Goal: Task Accomplishment & Management: Manage account settings

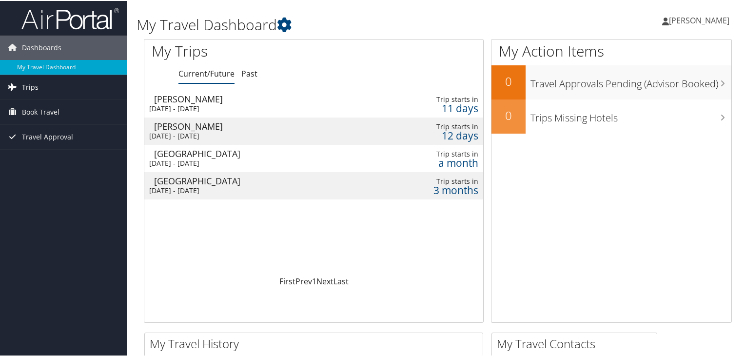
click at [33, 88] on span "Trips" at bounding box center [30, 86] width 17 height 24
click at [212, 105] on div "Fri 17 Oct 2025 - Sat 18 Oct 2025" at bounding box center [255, 107] width 213 height 9
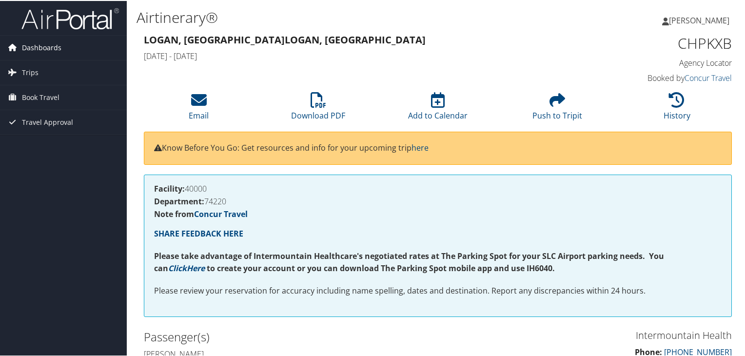
click at [56, 47] on span "Dashboards" at bounding box center [41, 47] width 39 height 24
click at [37, 90] on span "Trips" at bounding box center [30, 86] width 17 height 24
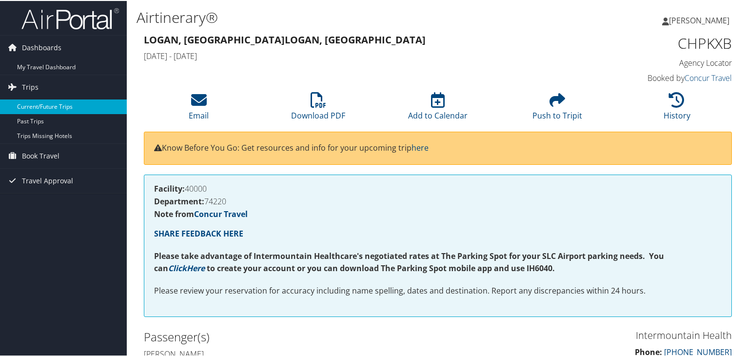
click at [42, 106] on link "Current/Future Trips" at bounding box center [63, 105] width 127 height 15
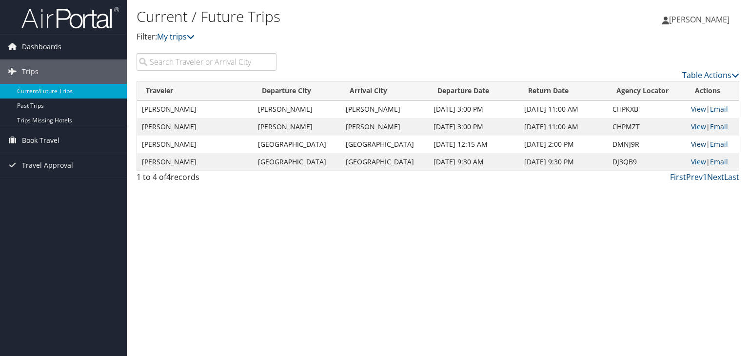
click at [691, 144] on link "View" at bounding box center [698, 143] width 15 height 9
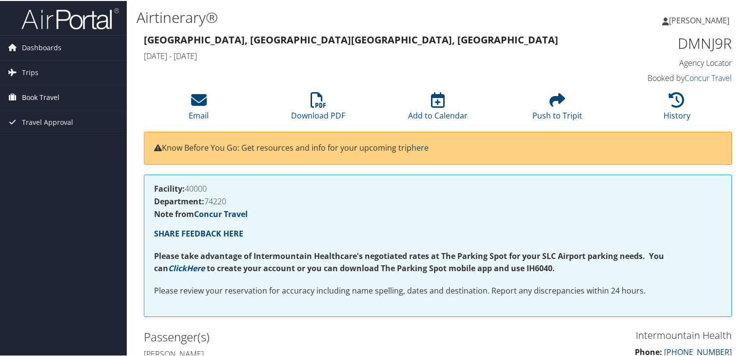
click at [39, 94] on span "Book Travel" at bounding box center [41, 96] width 38 height 24
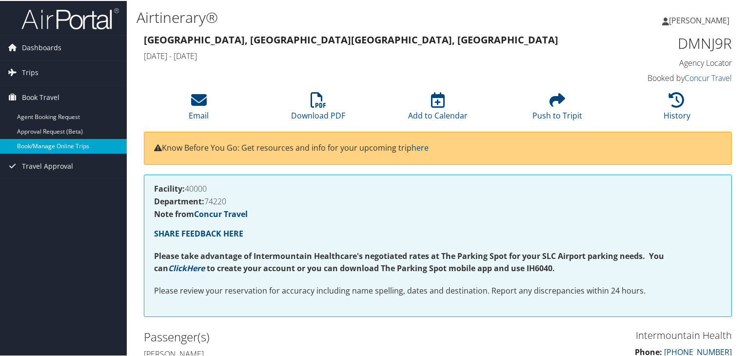
click at [57, 142] on link "Book/Manage Online Trips" at bounding box center [63, 145] width 127 height 15
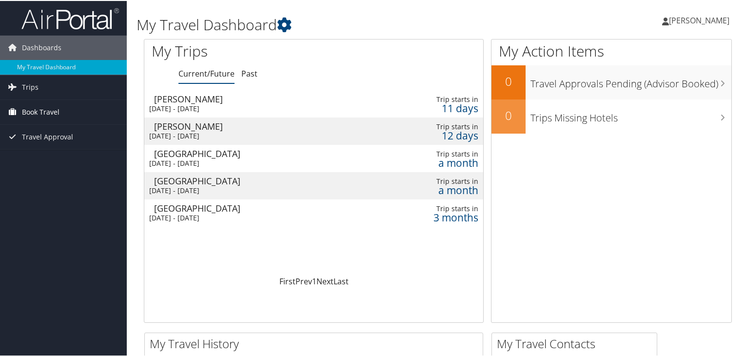
click at [48, 112] on span "Book Travel" at bounding box center [41, 111] width 38 height 24
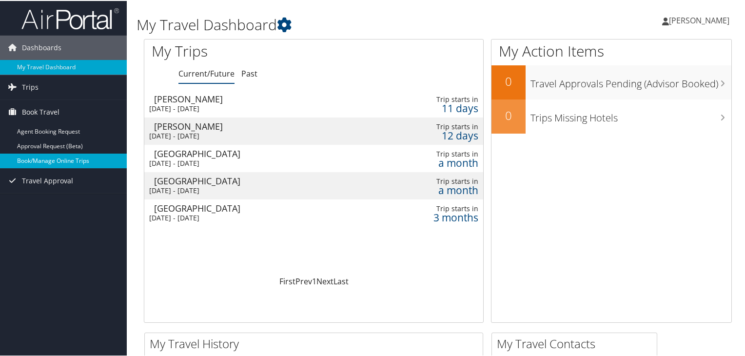
click at [52, 156] on link "Book/Manage Online Trips" at bounding box center [63, 160] width 127 height 15
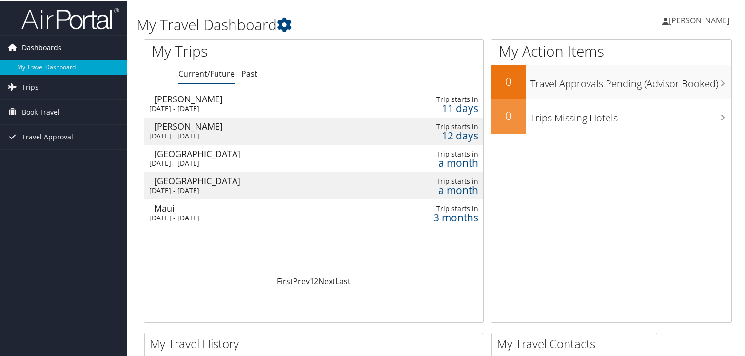
click at [47, 46] on span "Dashboards" at bounding box center [41, 47] width 39 height 24
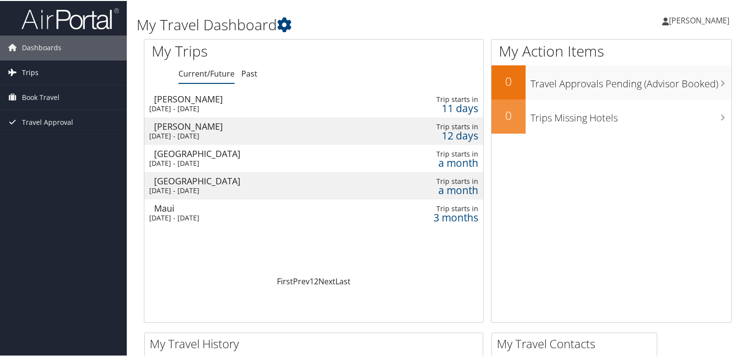
click at [47, 74] on link "Trips" at bounding box center [63, 71] width 127 height 24
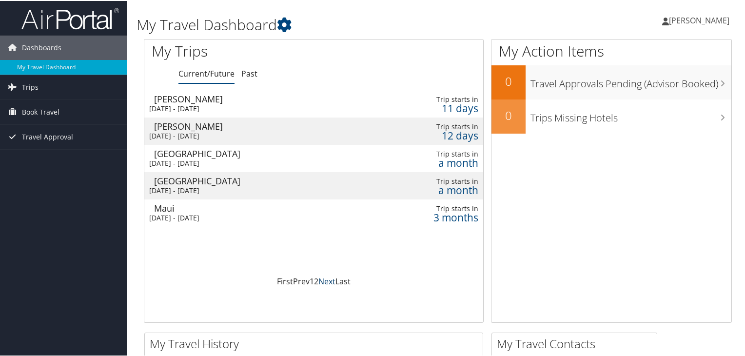
click at [329, 277] on link "Next" at bounding box center [326, 280] width 17 height 11
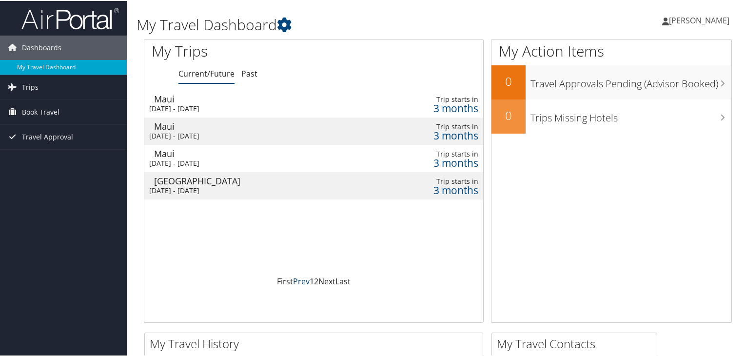
click at [300, 279] on link "Prev" at bounding box center [301, 280] width 17 height 11
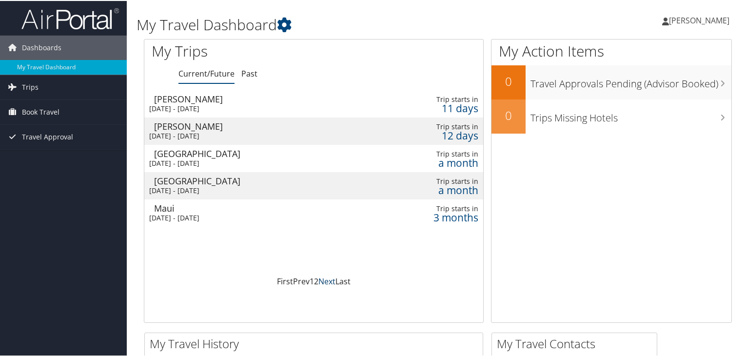
click at [325, 279] on link "Next" at bounding box center [326, 280] width 17 height 11
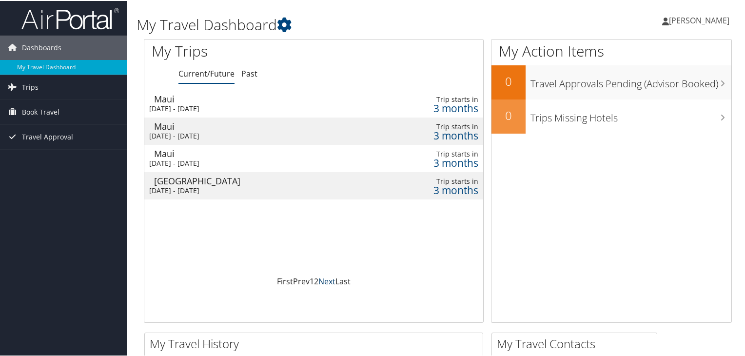
click at [325, 279] on link "Next" at bounding box center [326, 280] width 17 height 11
